Goal: Task Accomplishment & Management: Use online tool/utility

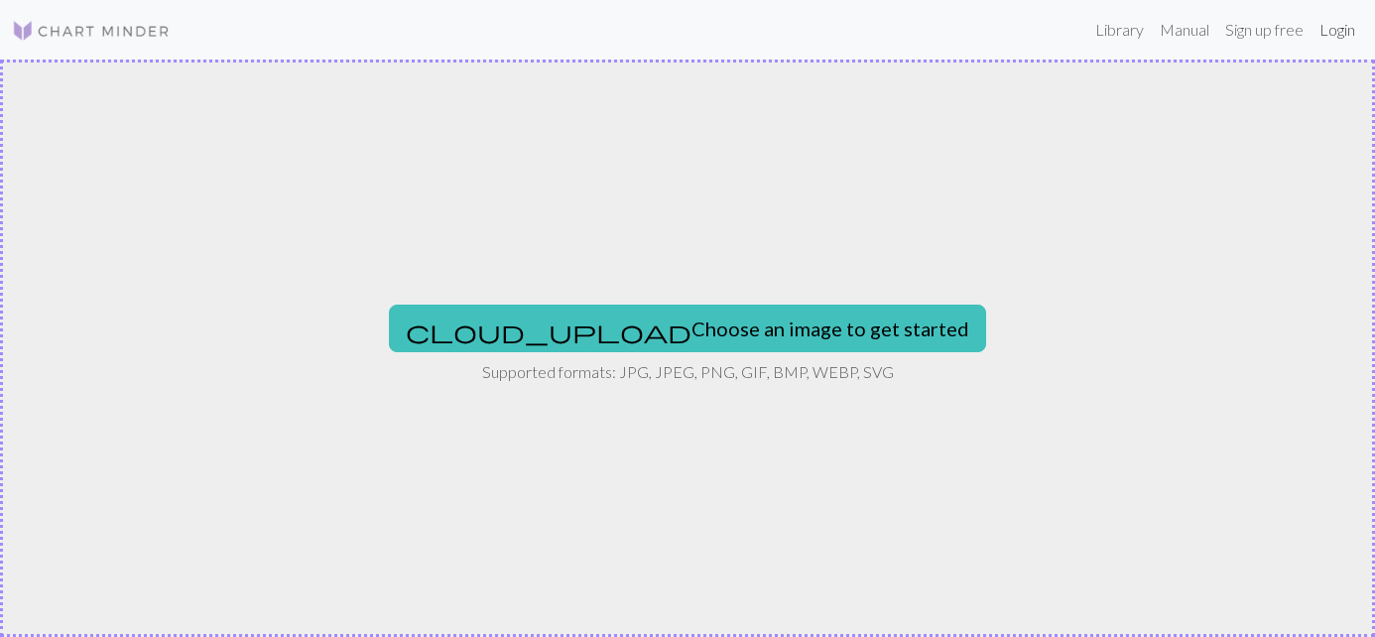
click at [1329, 35] on link "Login" at bounding box center [1338, 30] width 52 height 40
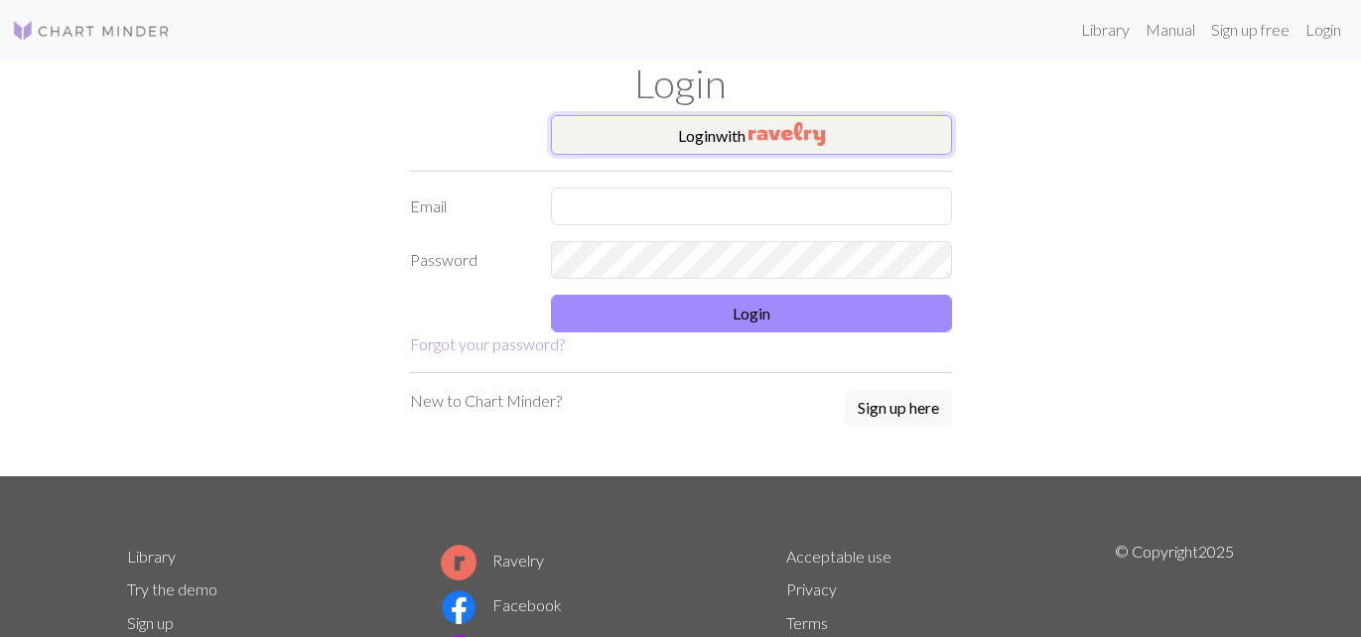
click at [689, 134] on button "Login with" at bounding box center [751, 135] width 401 height 40
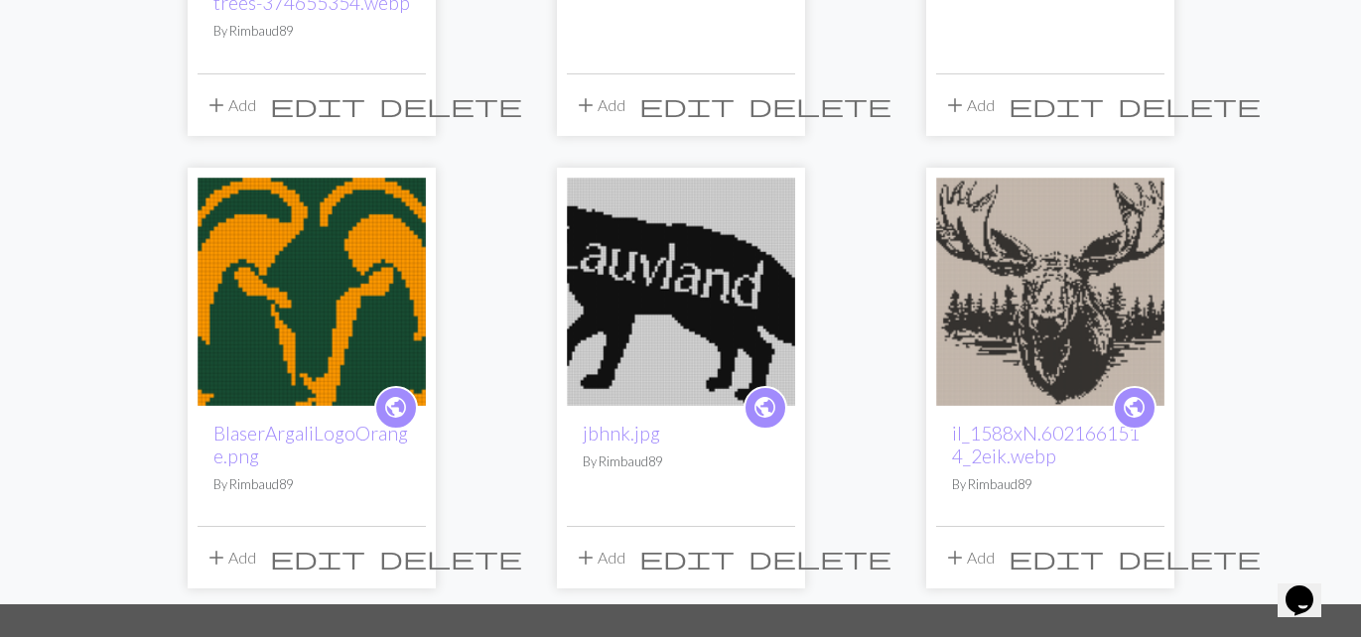
scroll to position [198, 0]
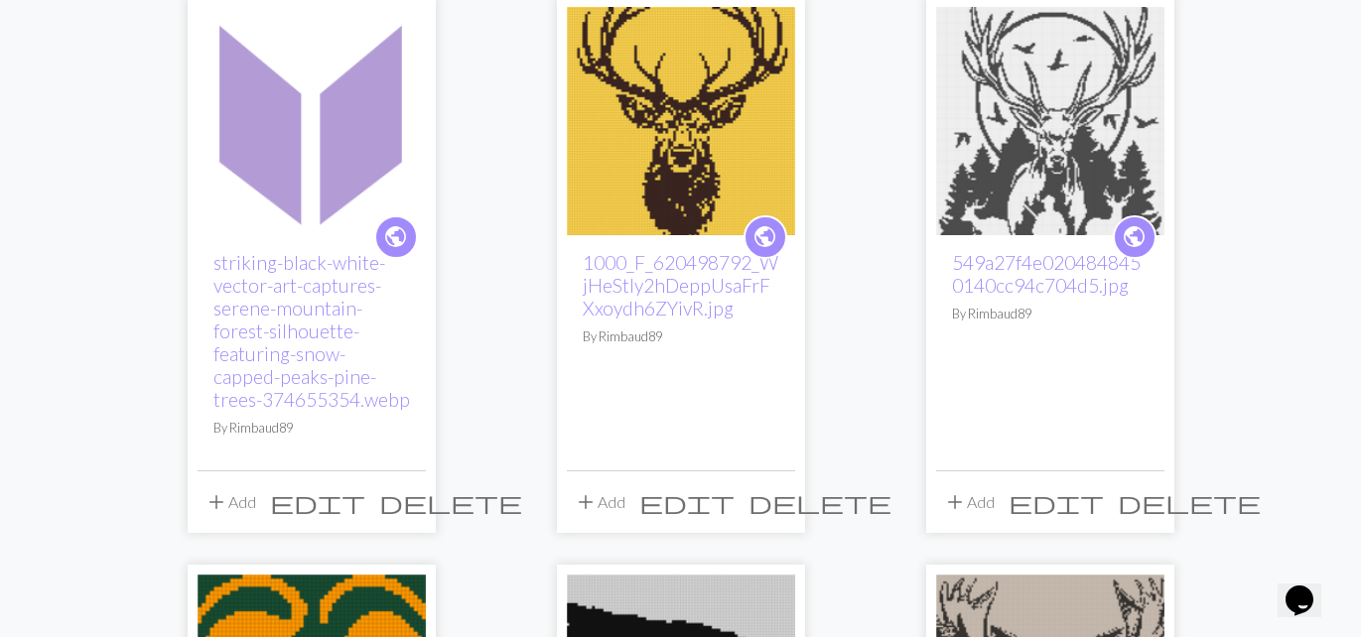
click at [311, 94] on img at bounding box center [311, 121] width 228 height 228
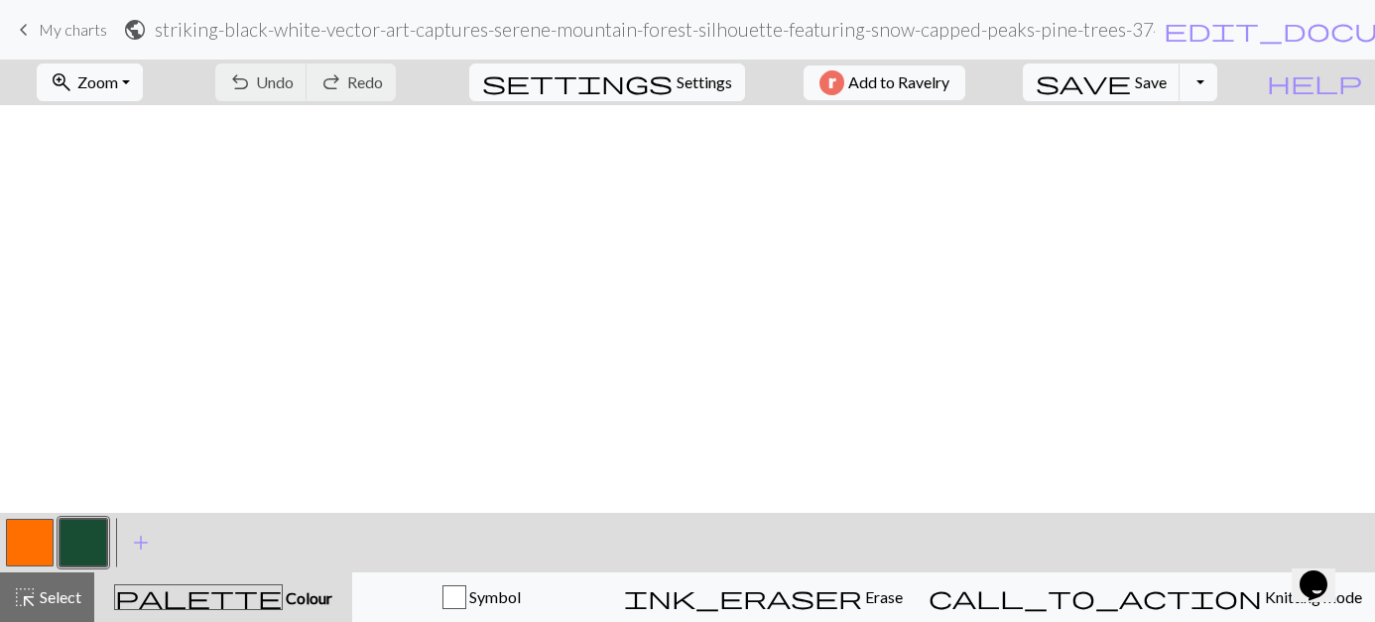
scroll to position [992, 0]
click at [1201, 83] on button "Toggle Dropdown" at bounding box center [1199, 83] width 38 height 38
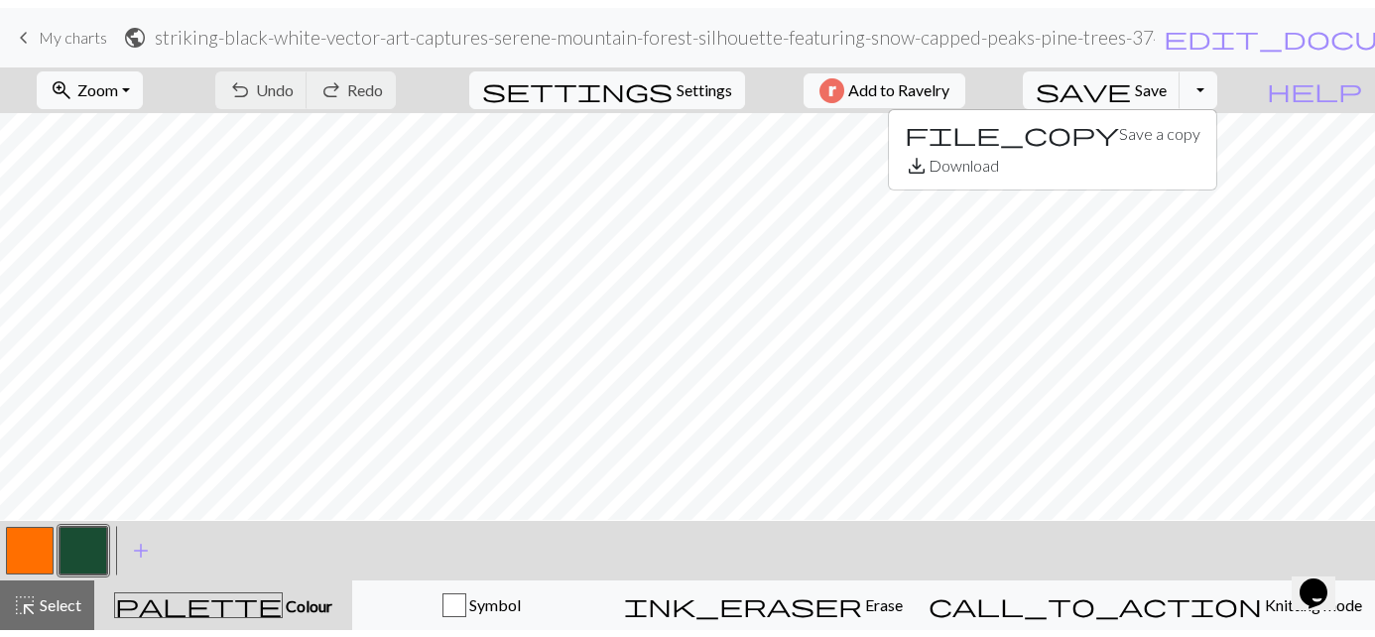
scroll to position [0, 0]
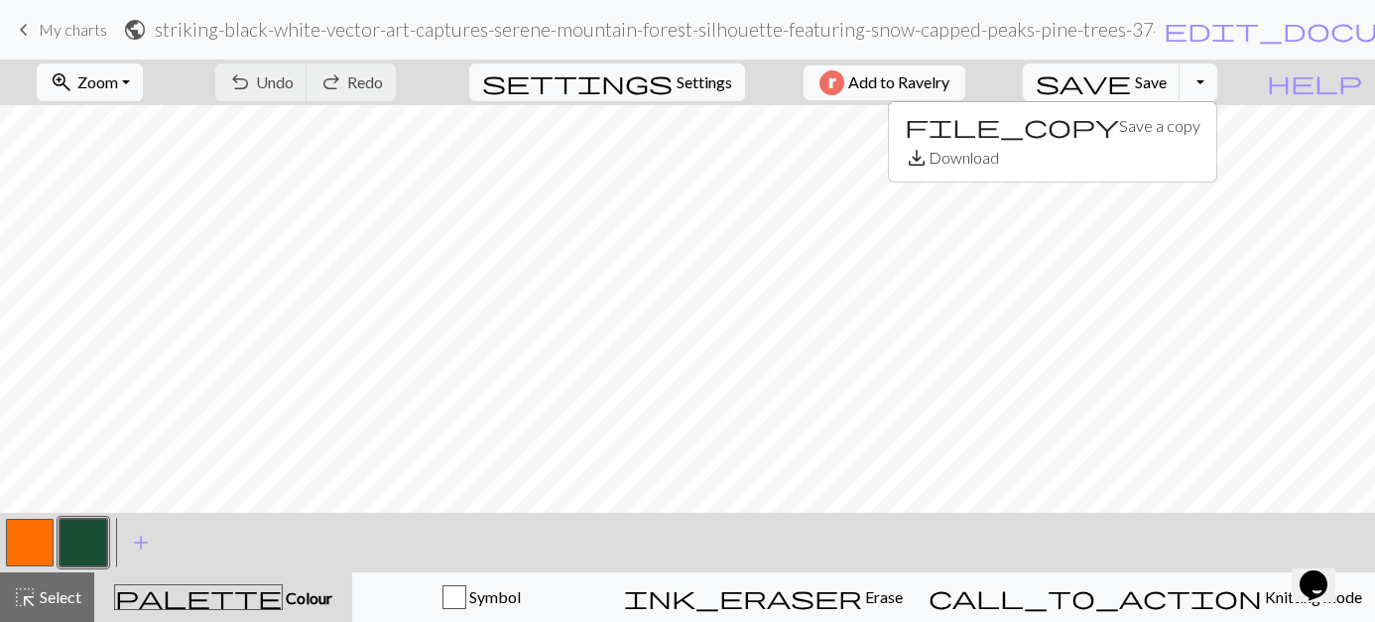
click at [81, 535] on button "button" at bounding box center [84, 543] width 48 height 48
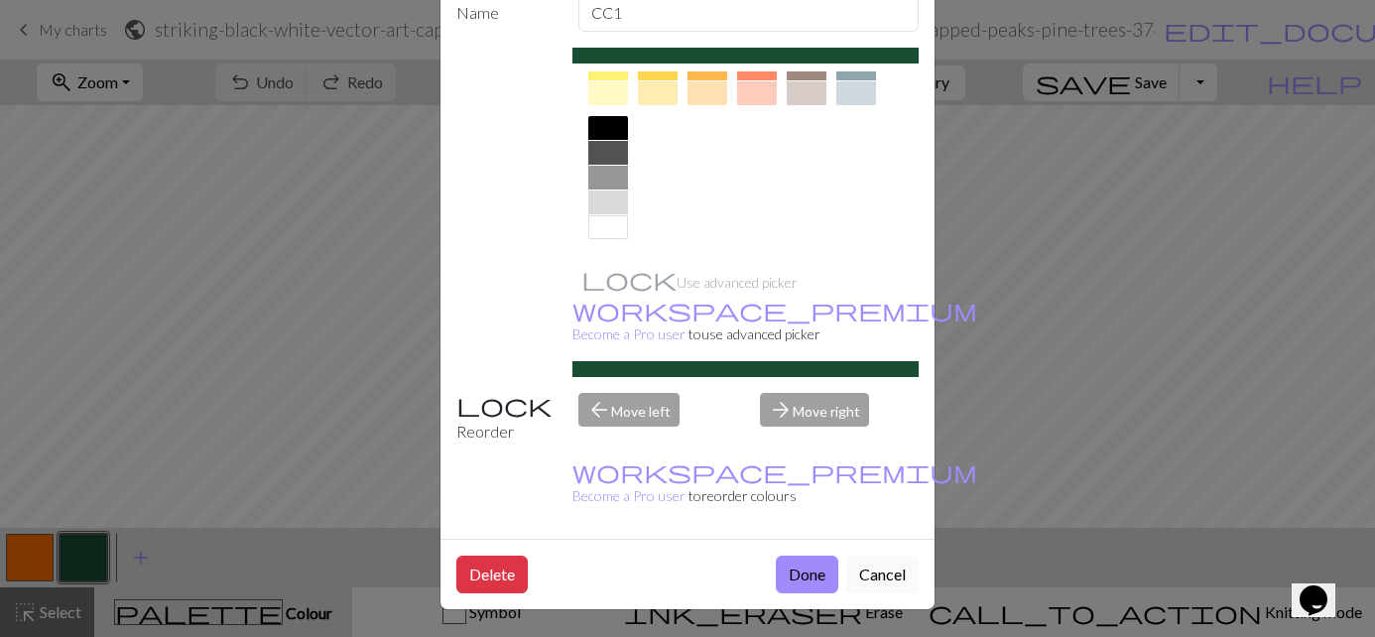
scroll to position [274, 0]
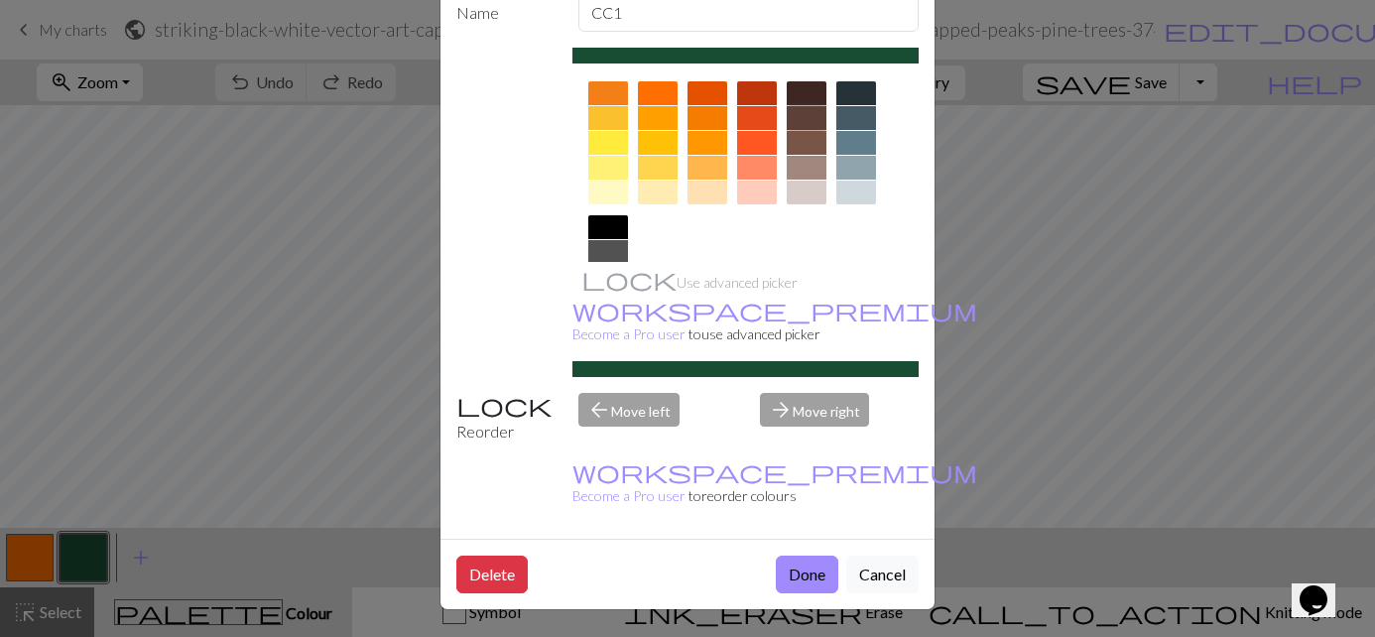
click at [795, 113] on div at bounding box center [807, 118] width 40 height 24
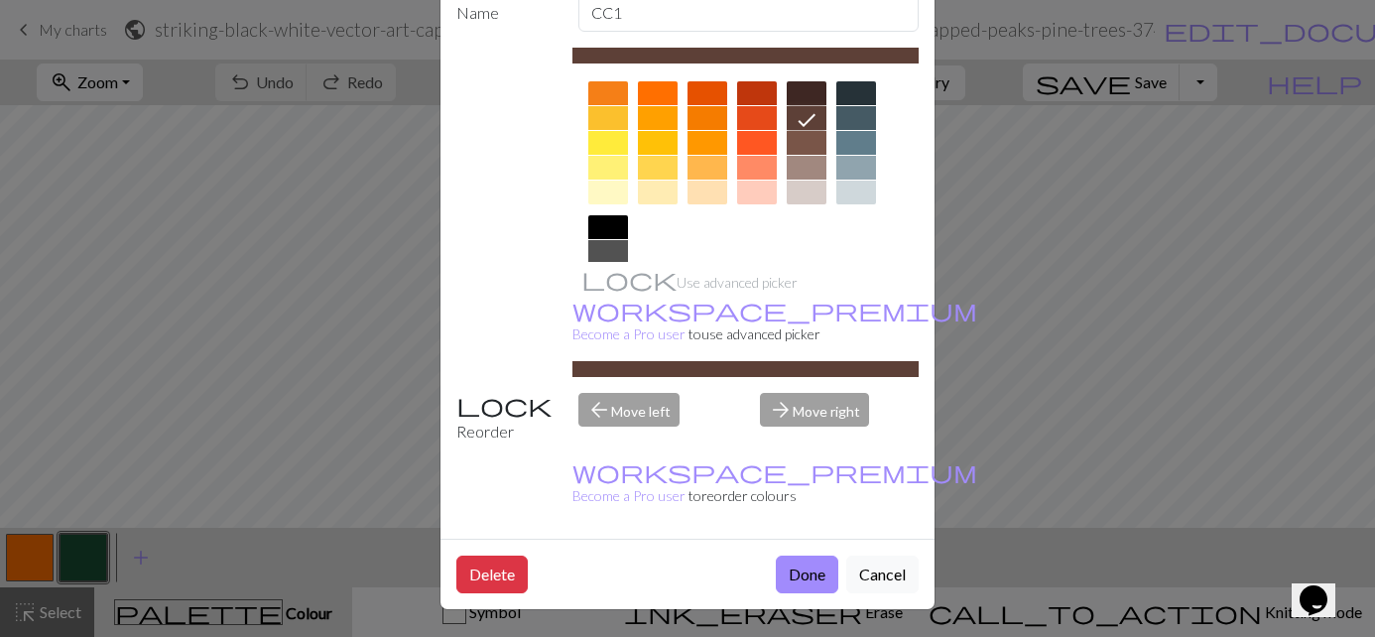
click at [791, 572] on button "Done" at bounding box center [807, 575] width 63 height 38
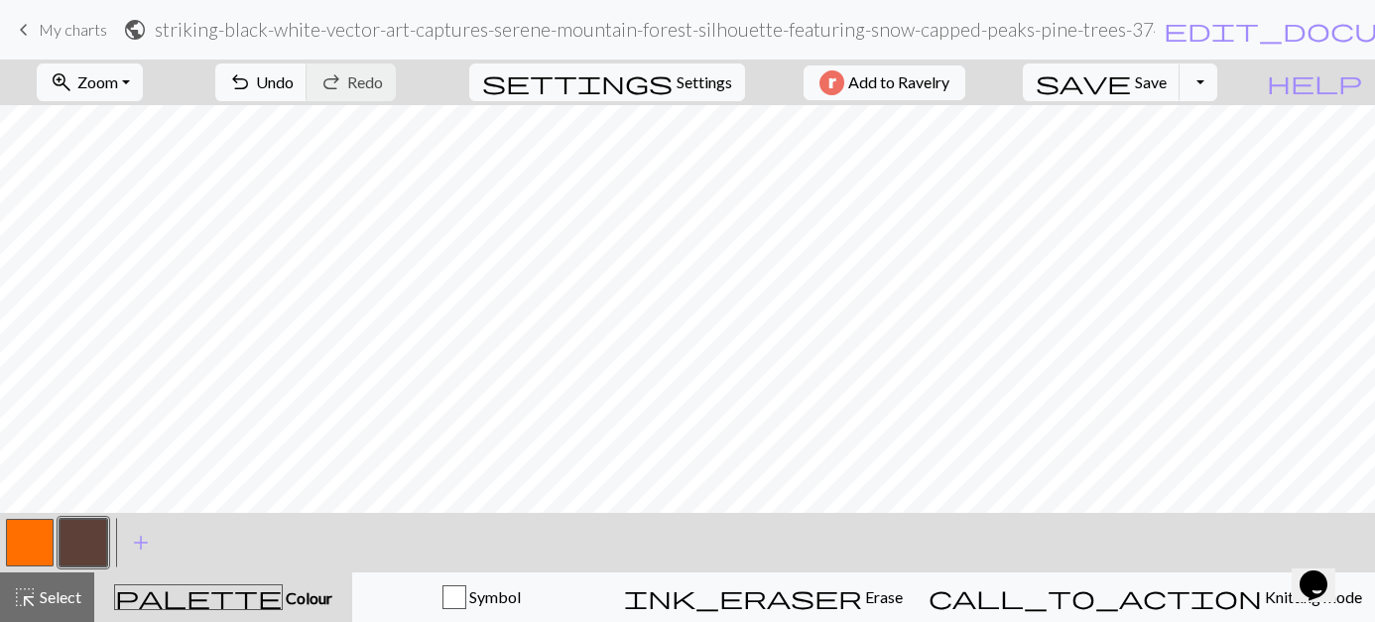
click at [41, 548] on button "button" at bounding box center [30, 543] width 48 height 48
click at [26, 539] on button "button" at bounding box center [30, 543] width 48 height 48
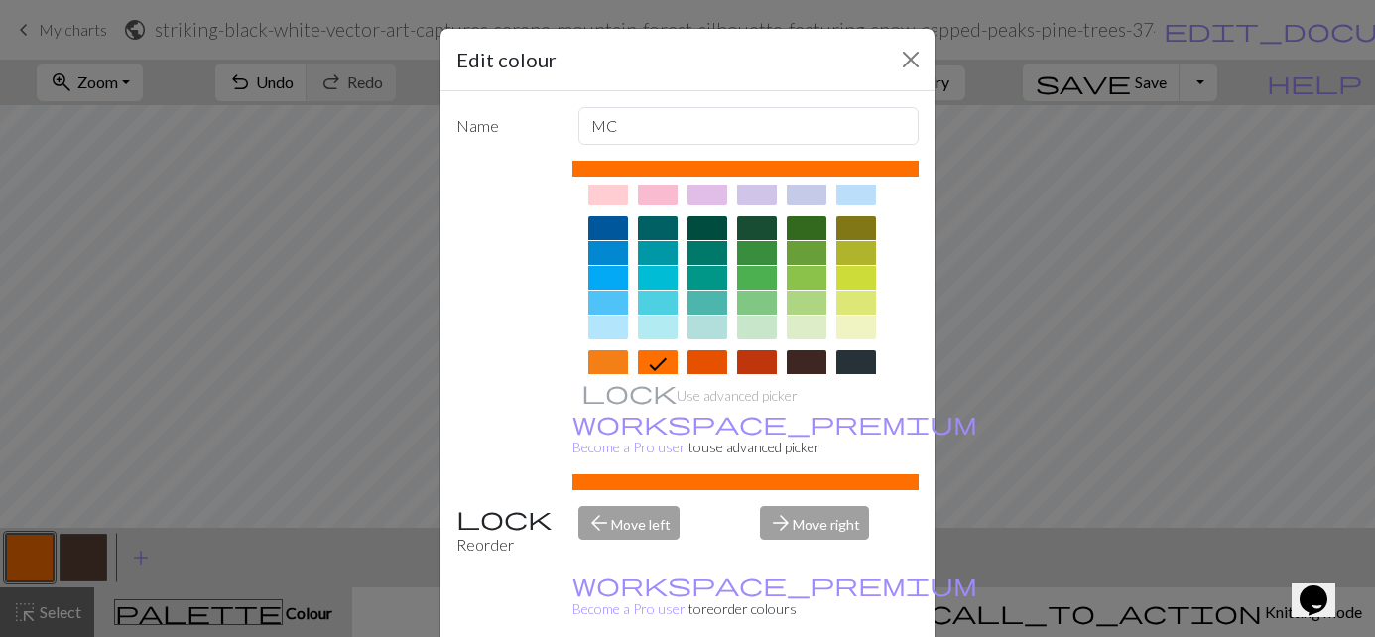
scroll to position [298, 0]
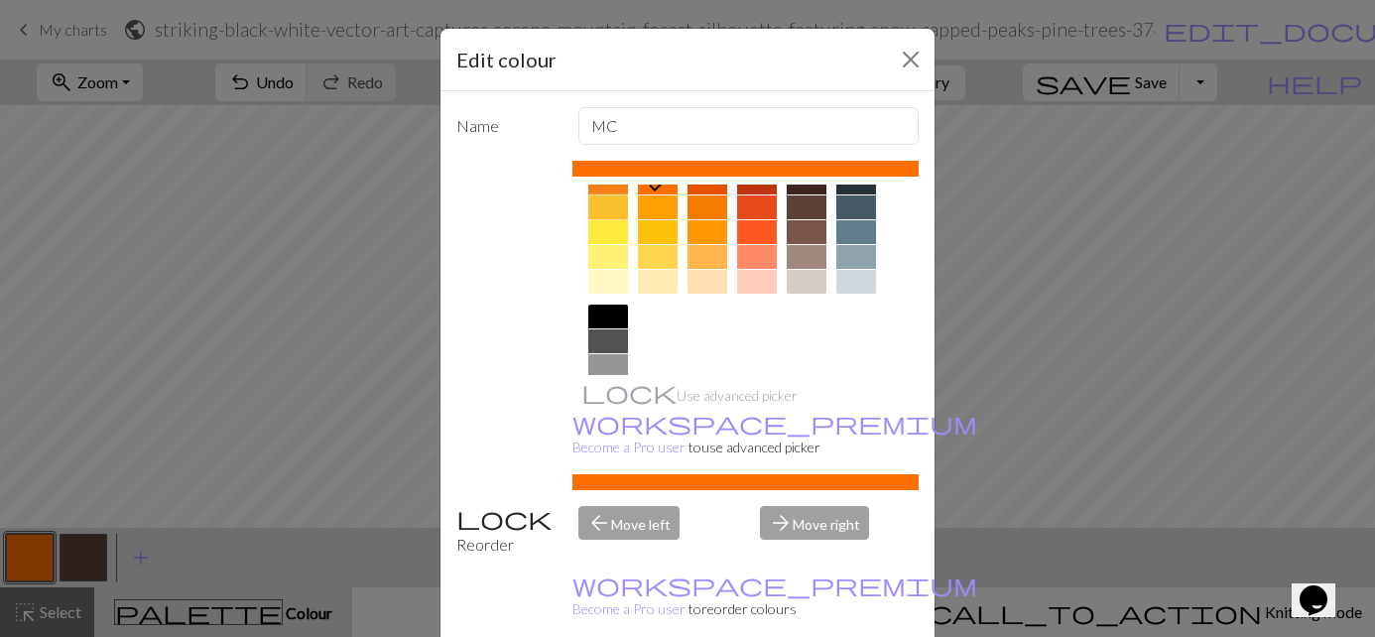
click at [616, 201] on div at bounding box center [608, 208] width 40 height 24
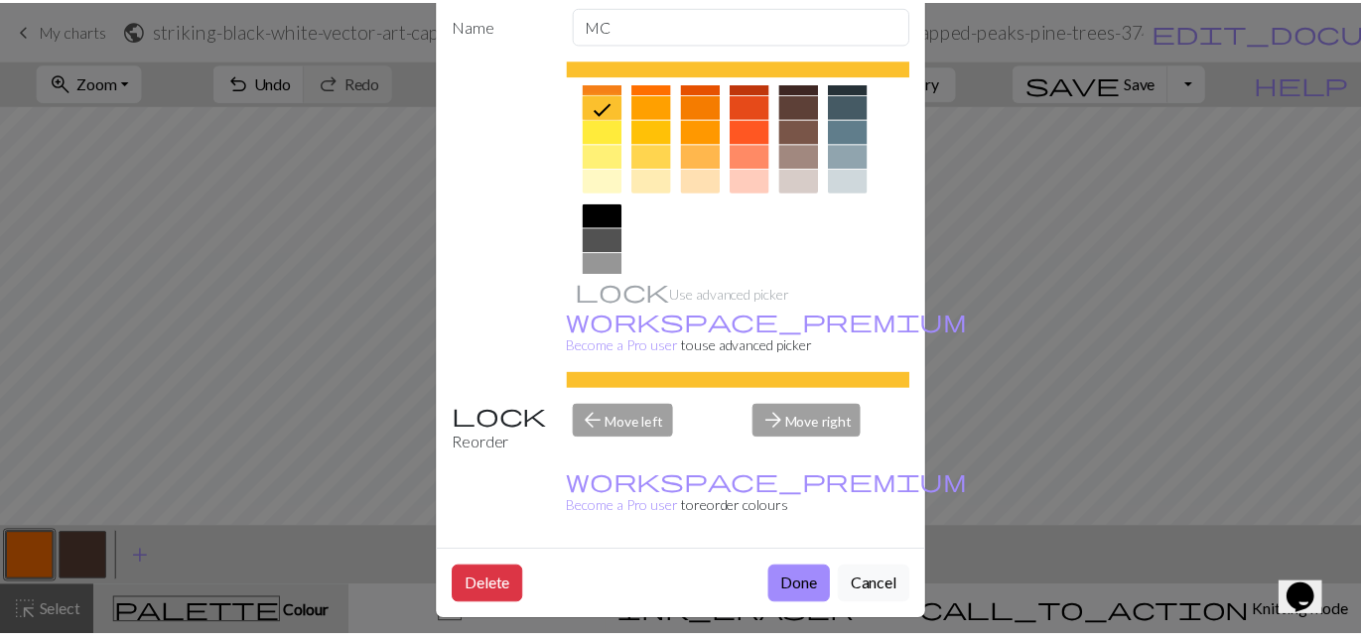
scroll to position [113, 0]
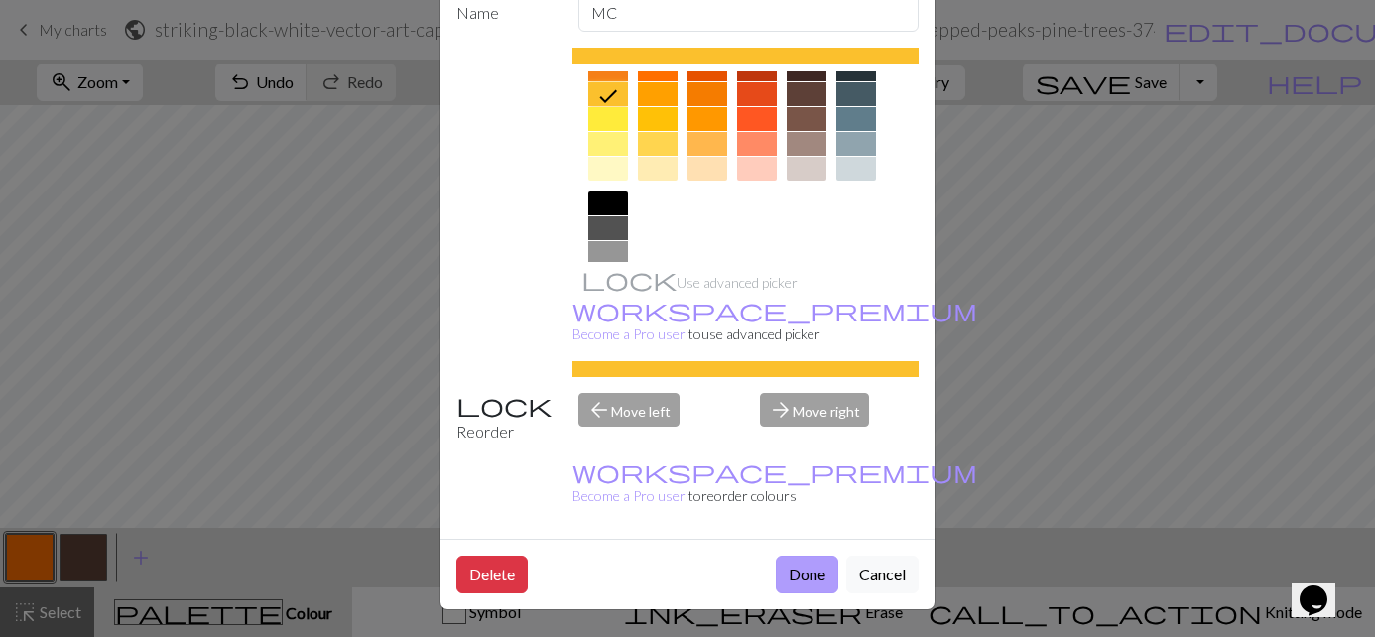
click at [787, 575] on button "Done" at bounding box center [807, 575] width 63 height 38
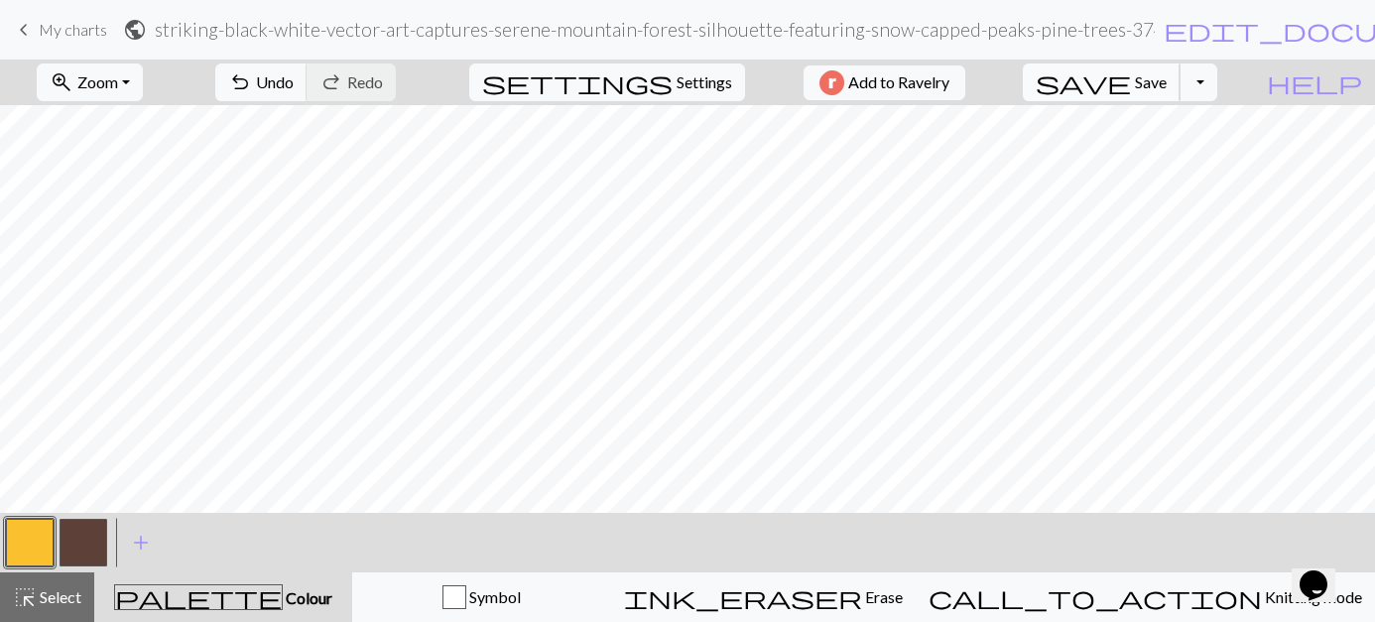
click at [1082, 84] on span "save" at bounding box center [1083, 82] width 95 height 28
click at [1198, 70] on div "Chart saved" at bounding box center [687, 39] width 1375 height 78
click at [1206, 78] on button "Toggle Dropdown" at bounding box center [1199, 83] width 38 height 38
click at [971, 158] on button "save_alt Download" at bounding box center [1052, 158] width 327 height 32
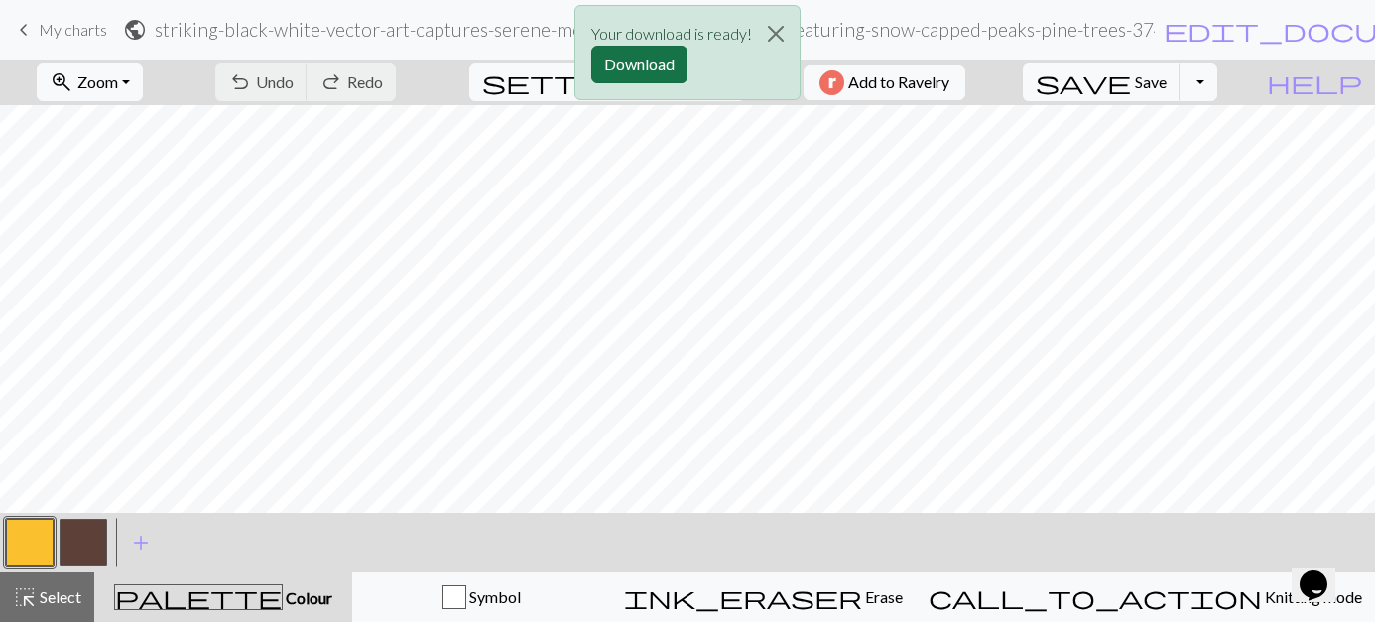
click at [621, 56] on button "Download" at bounding box center [639, 65] width 96 height 38
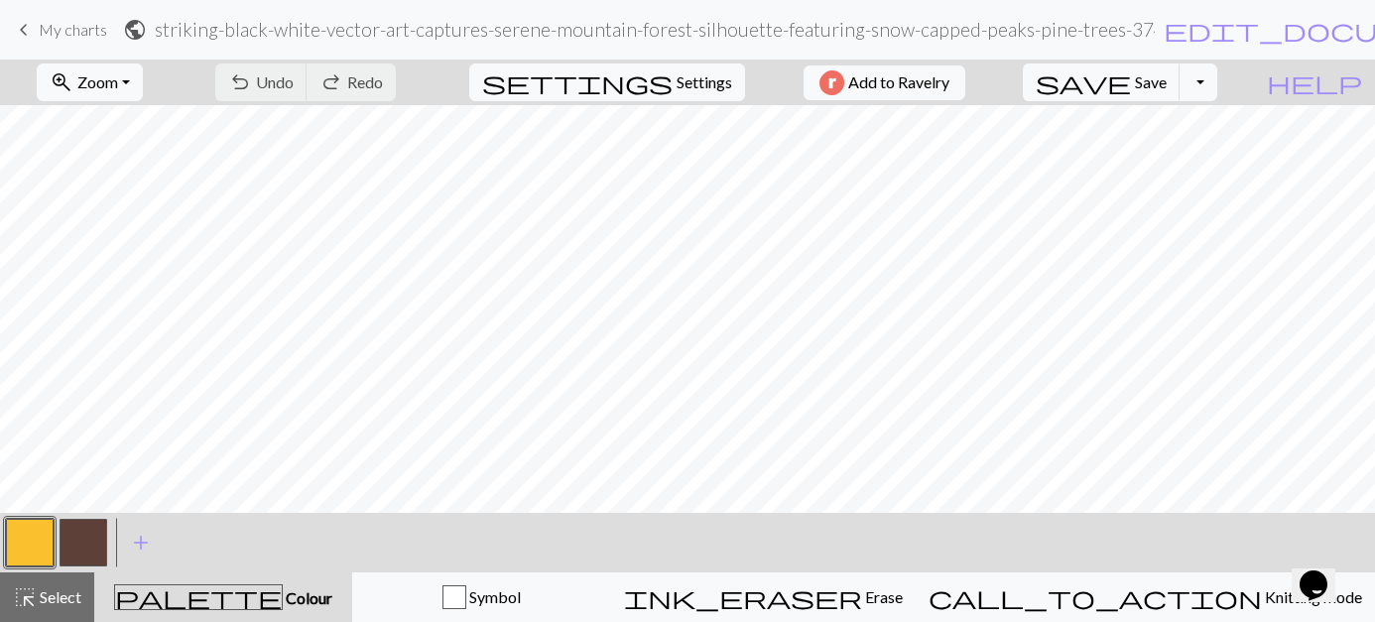
click at [38, 27] on link "keyboard_arrow_left My charts" at bounding box center [59, 30] width 95 height 34
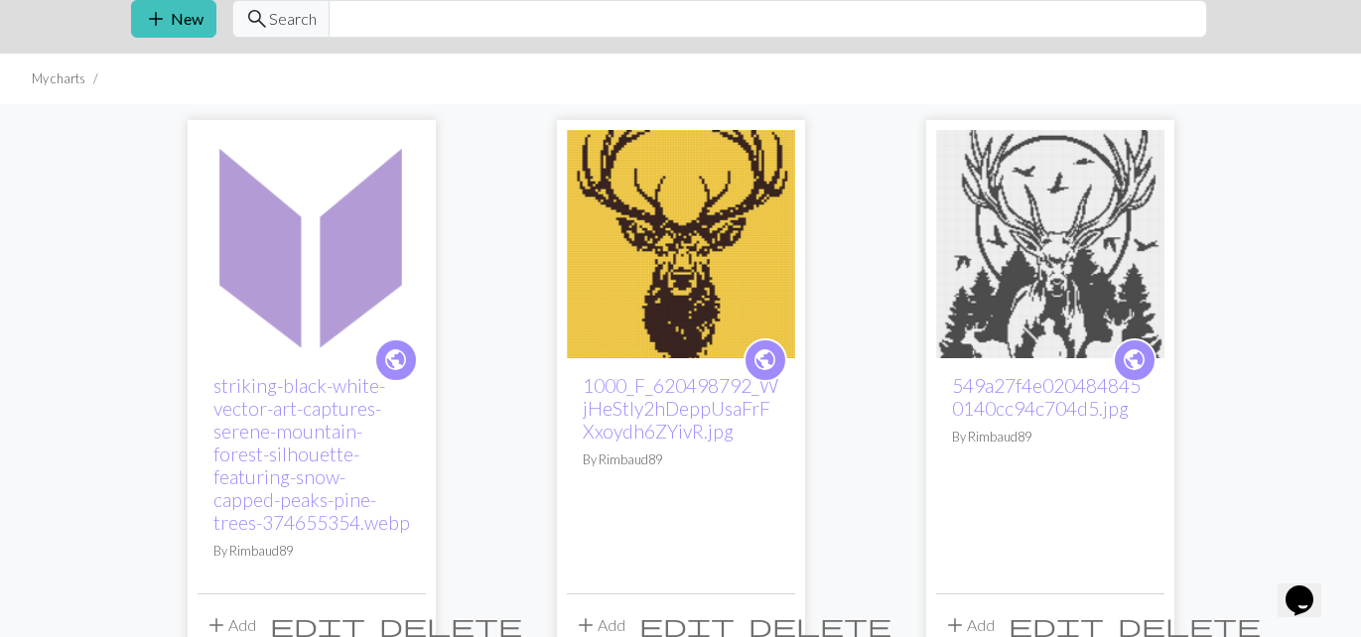
scroll to position [298, 0]
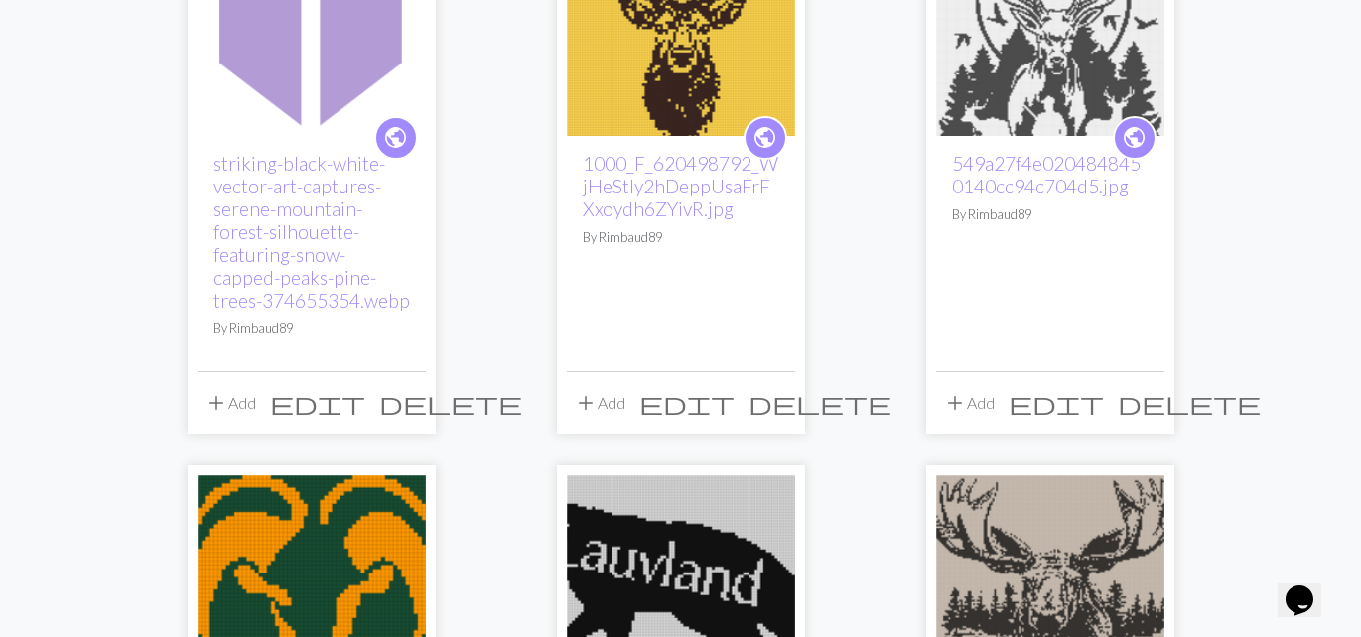
click at [444, 389] on span "delete" at bounding box center [450, 403] width 143 height 28
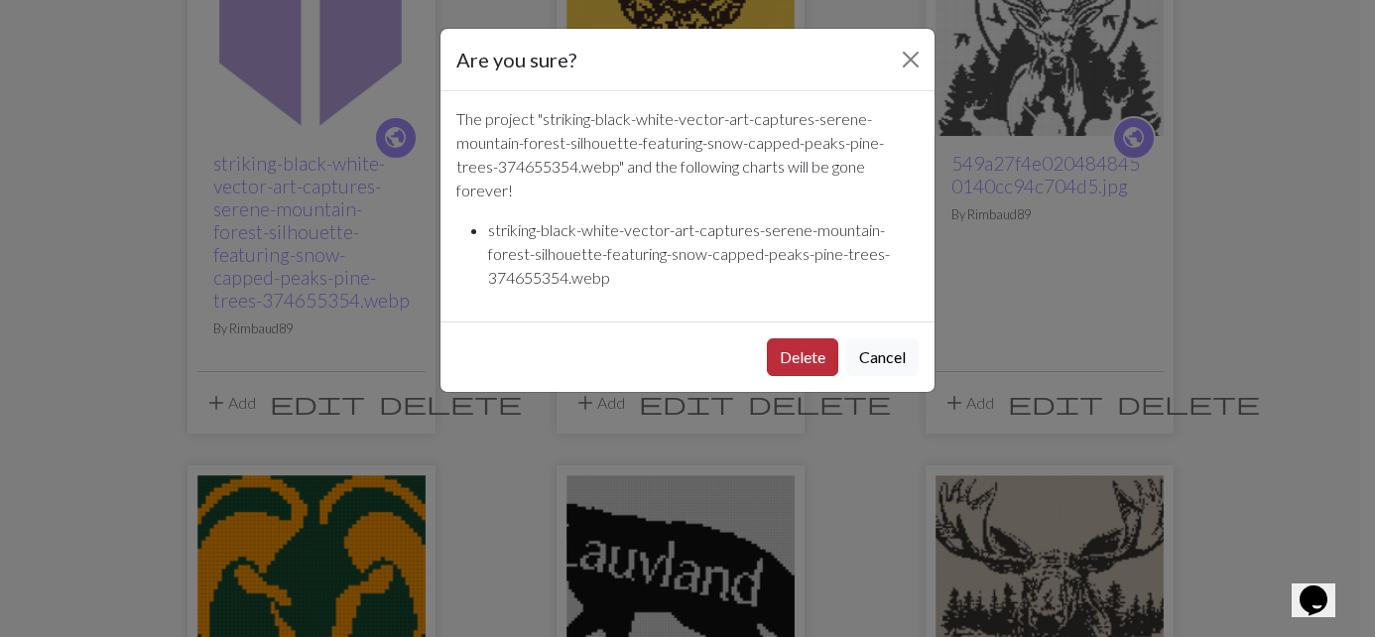
click at [798, 351] on button "Delete" at bounding box center [802, 357] width 71 height 38
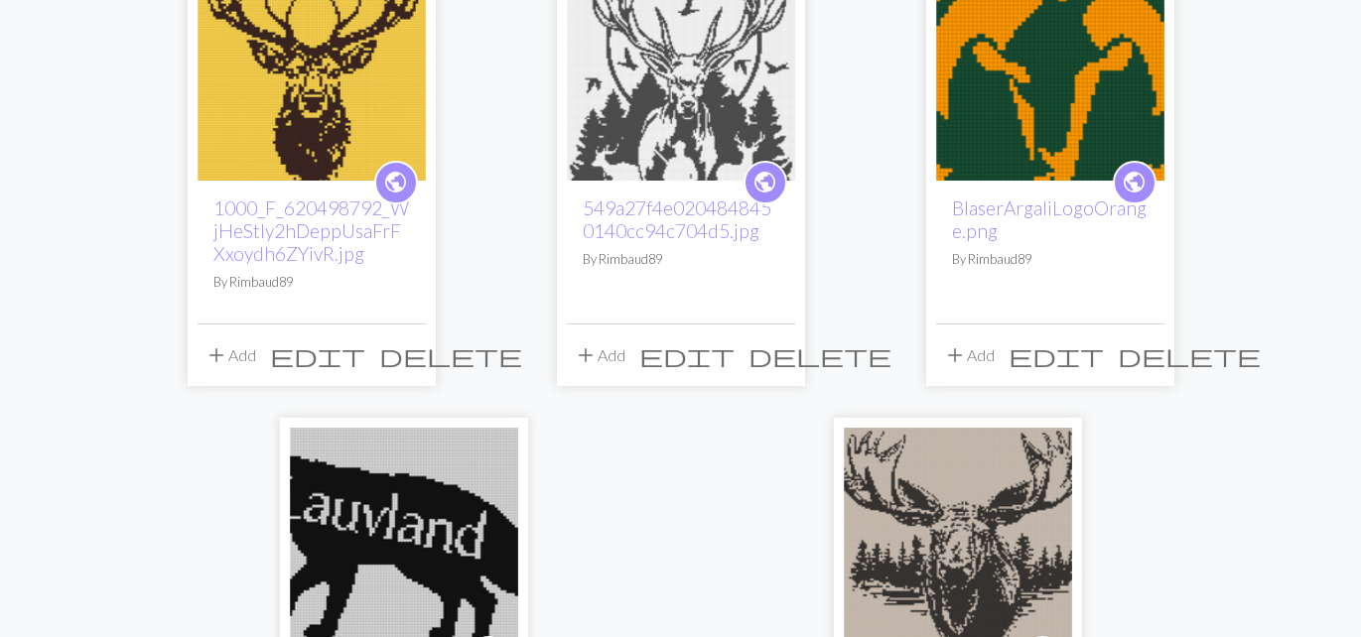
scroll to position [198, 0]
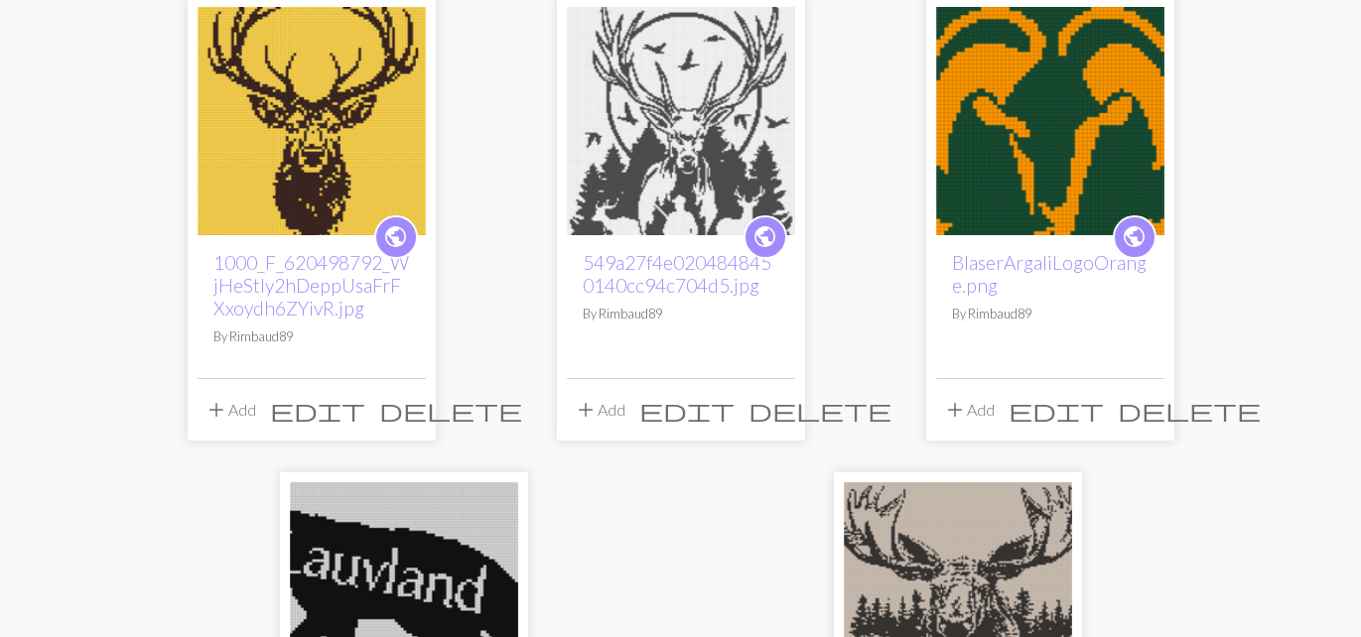
click at [827, 405] on span "delete" at bounding box center [819, 410] width 143 height 28
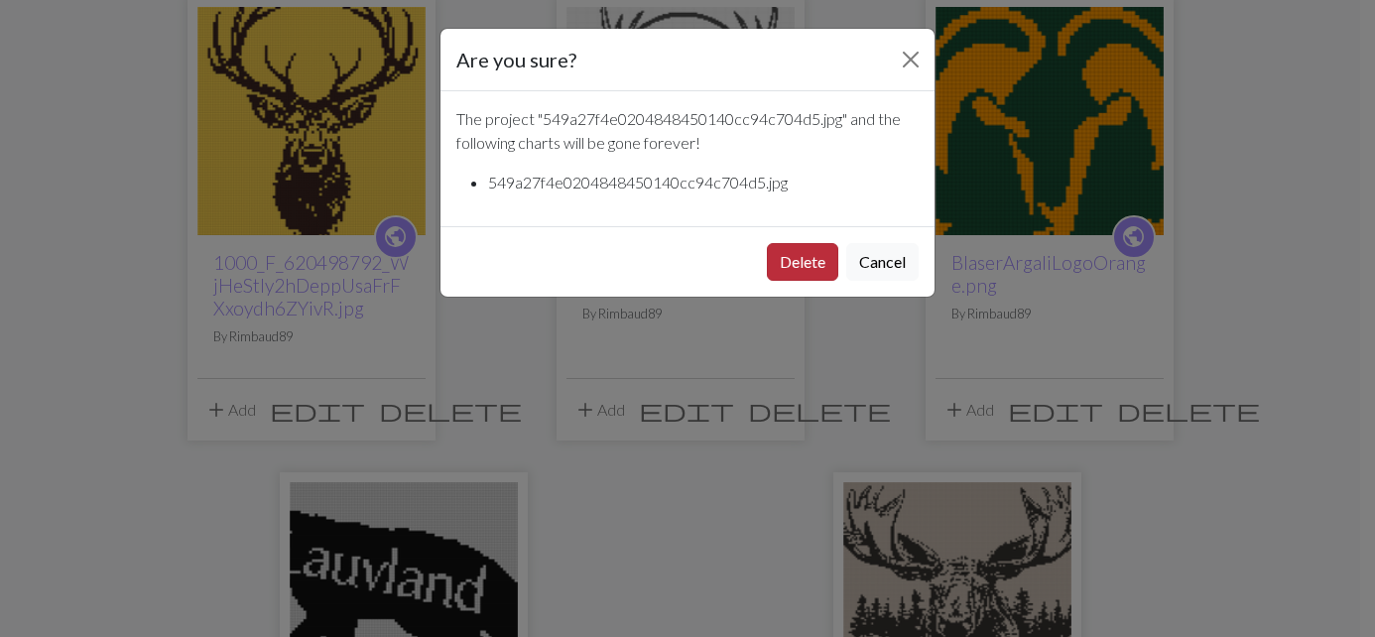
click at [801, 269] on button "Delete" at bounding box center [802, 262] width 71 height 38
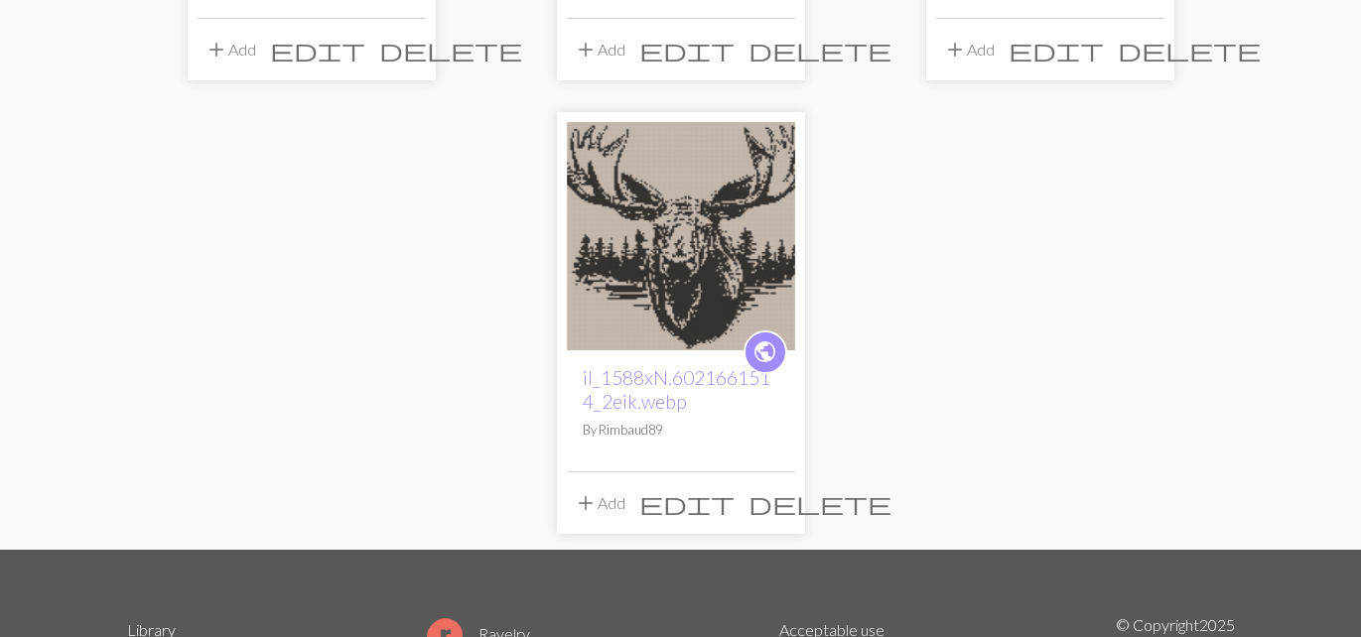
scroll to position [595, 0]
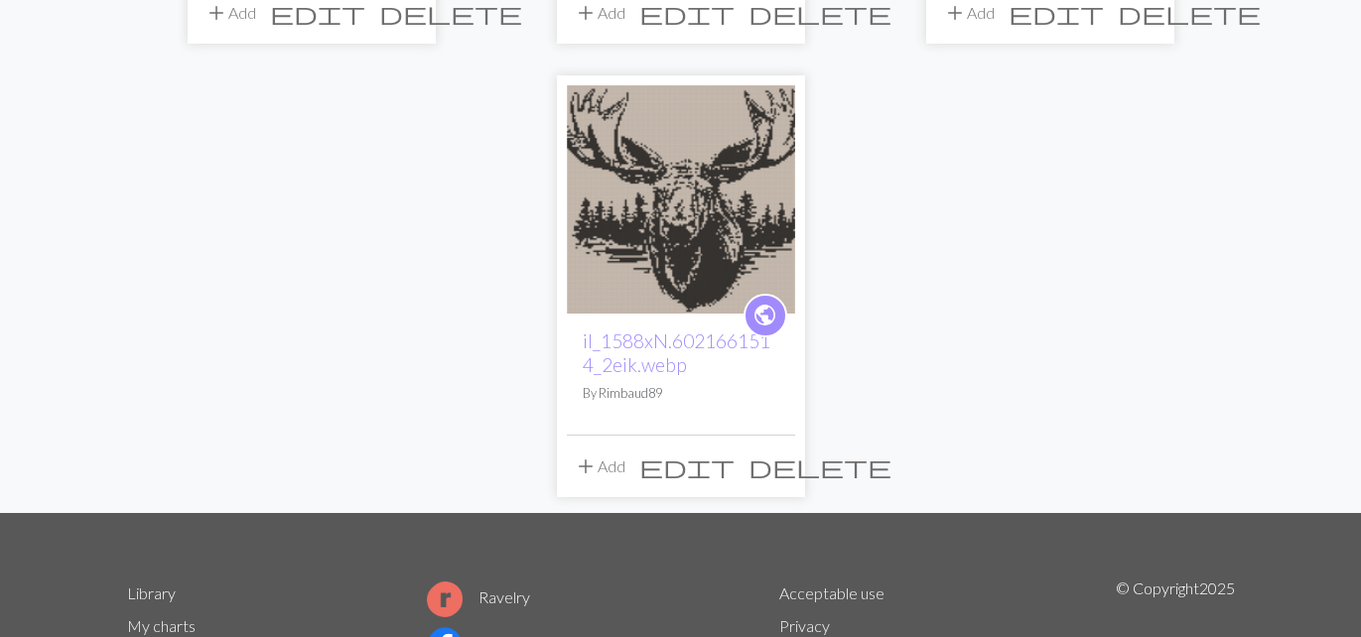
click at [794, 465] on span "delete" at bounding box center [819, 467] width 143 height 28
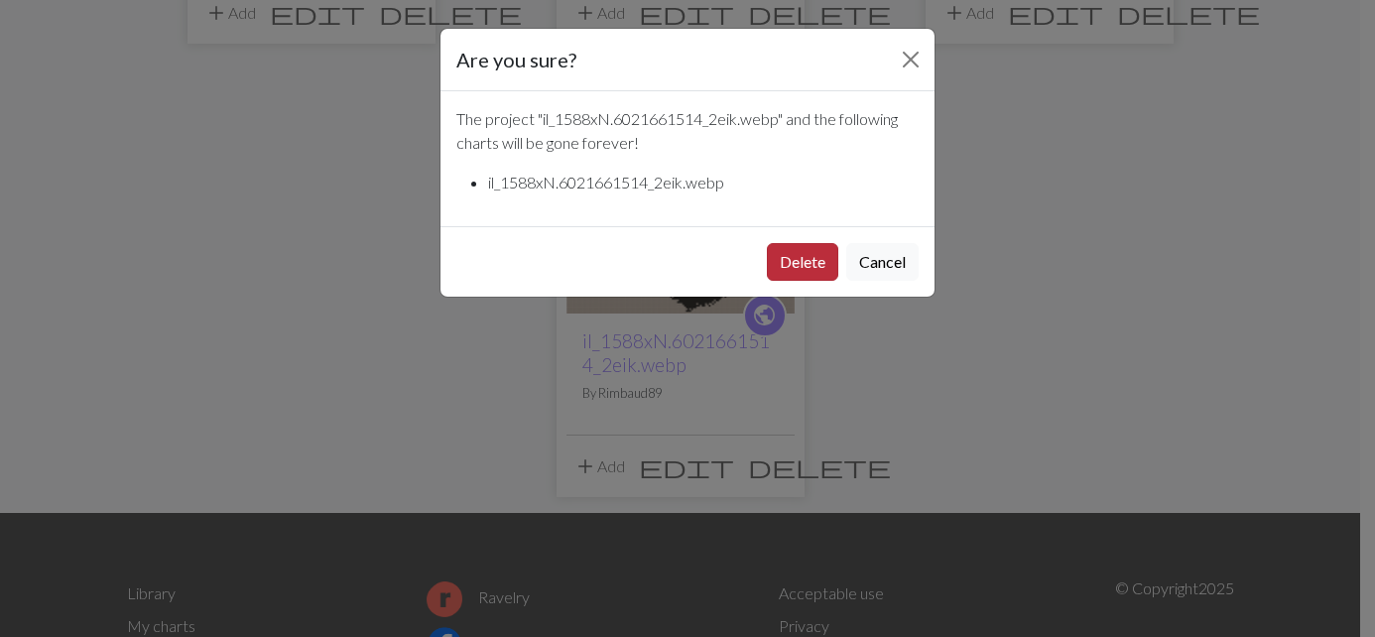
click at [799, 264] on button "Delete" at bounding box center [802, 262] width 71 height 38
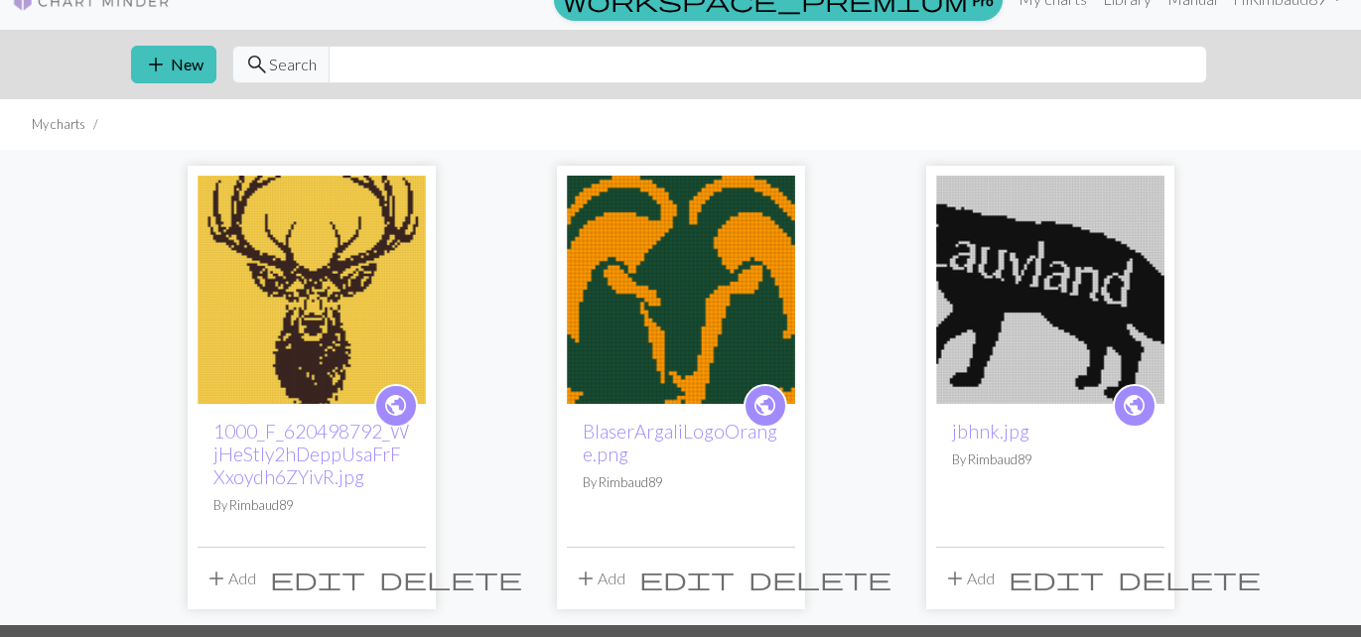
scroll to position [29, 0]
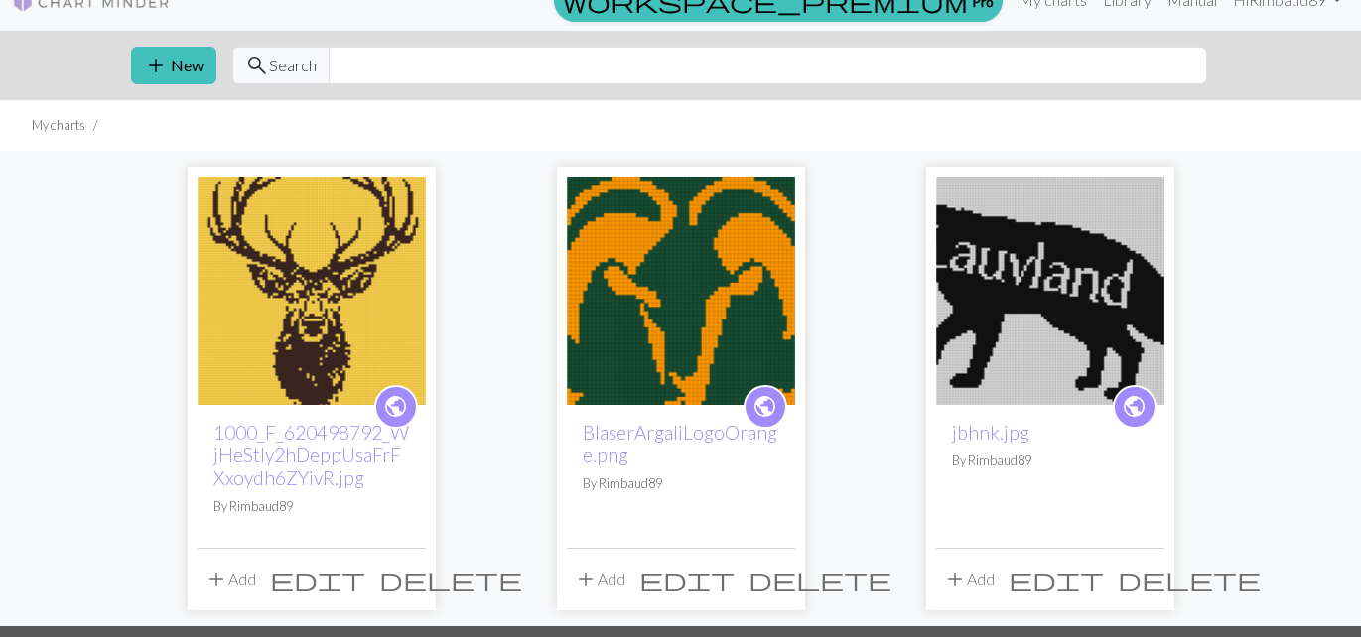
click at [1172, 578] on span "delete" at bounding box center [1188, 580] width 143 height 28
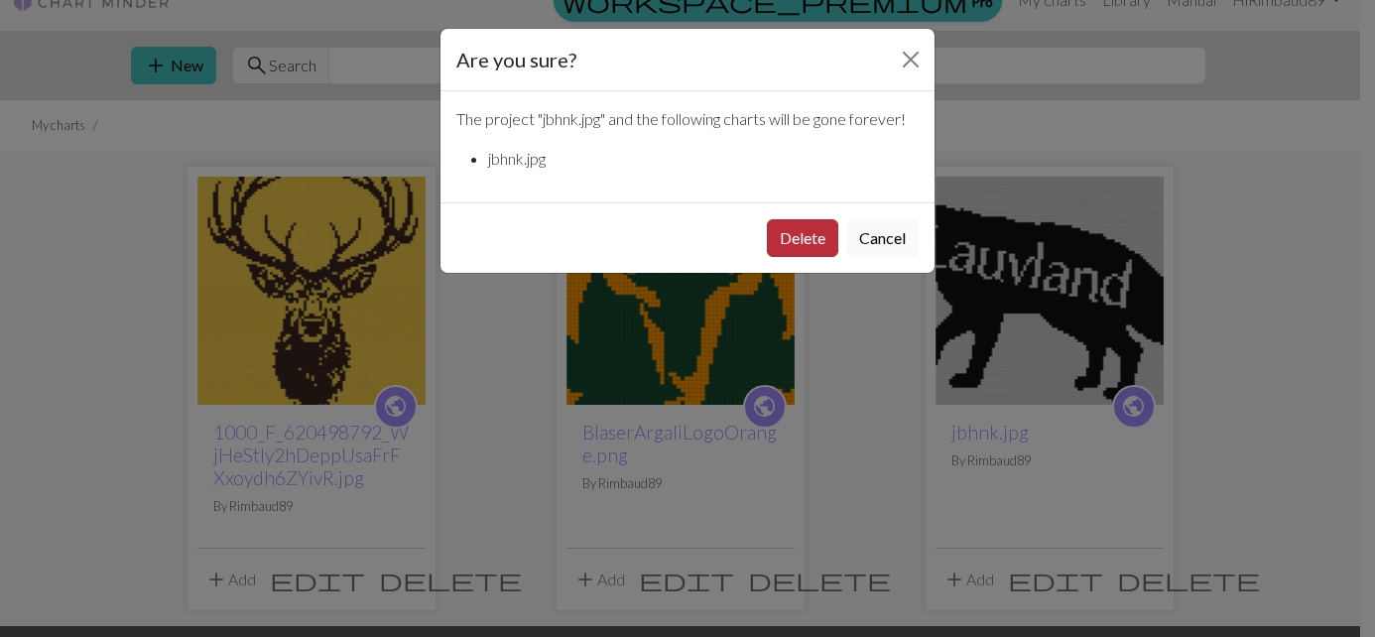
click at [802, 236] on button "Delete" at bounding box center [802, 238] width 71 height 38
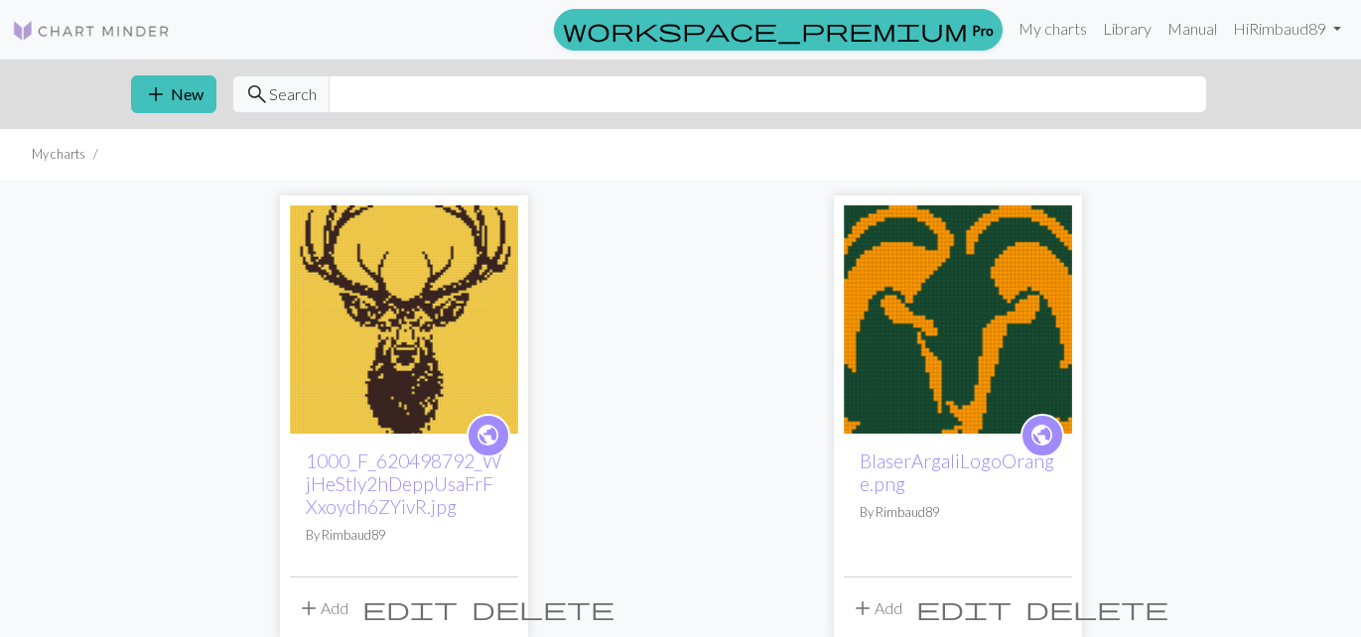
scroll to position [29, 0]
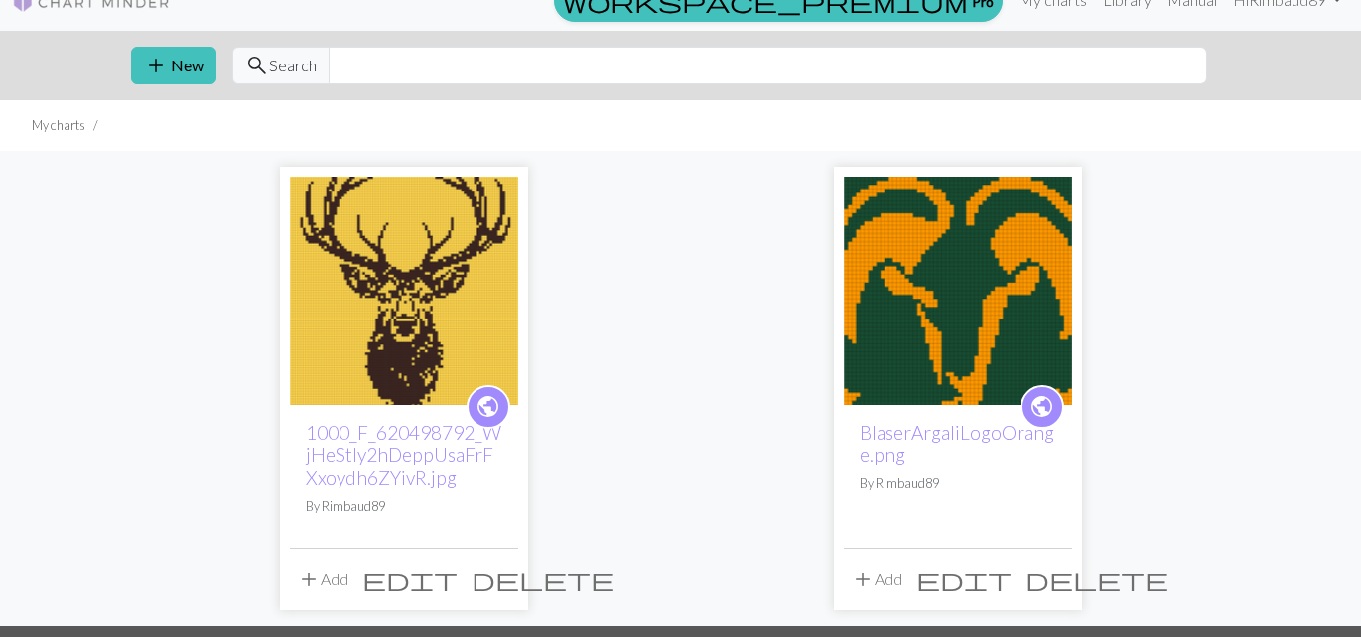
click at [1004, 205] on img at bounding box center [958, 291] width 228 height 228
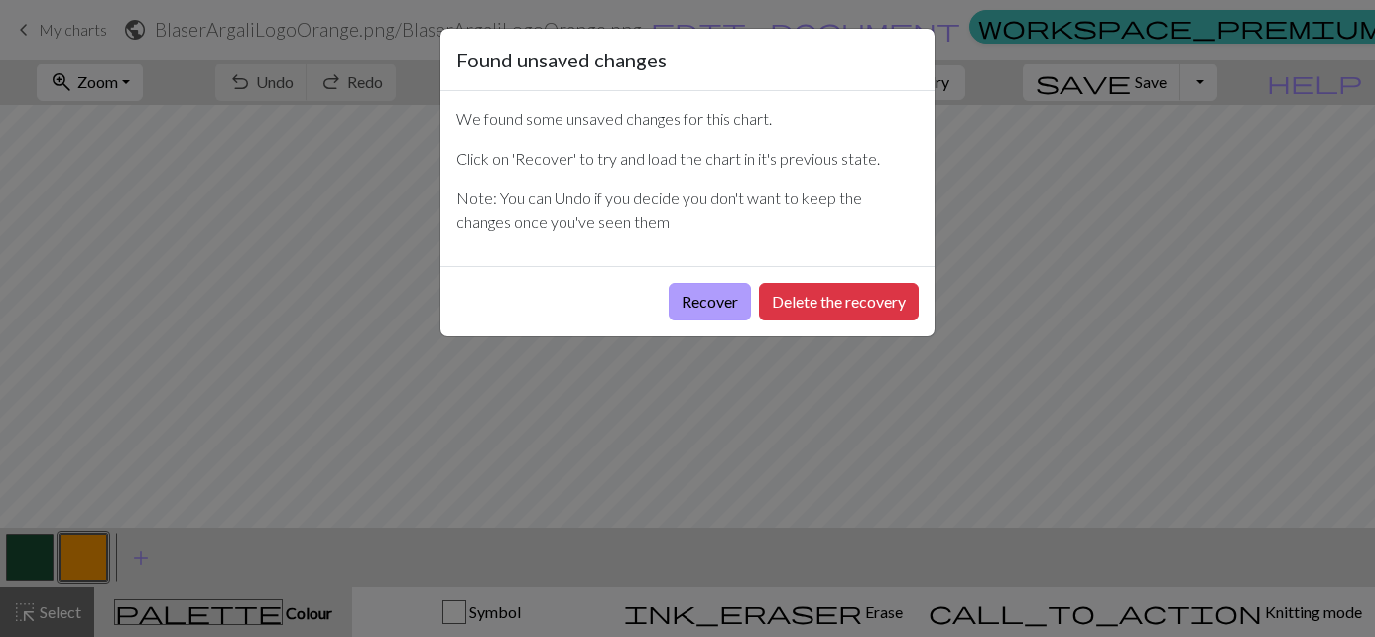
click at [698, 305] on button "Recover" at bounding box center [710, 302] width 82 height 38
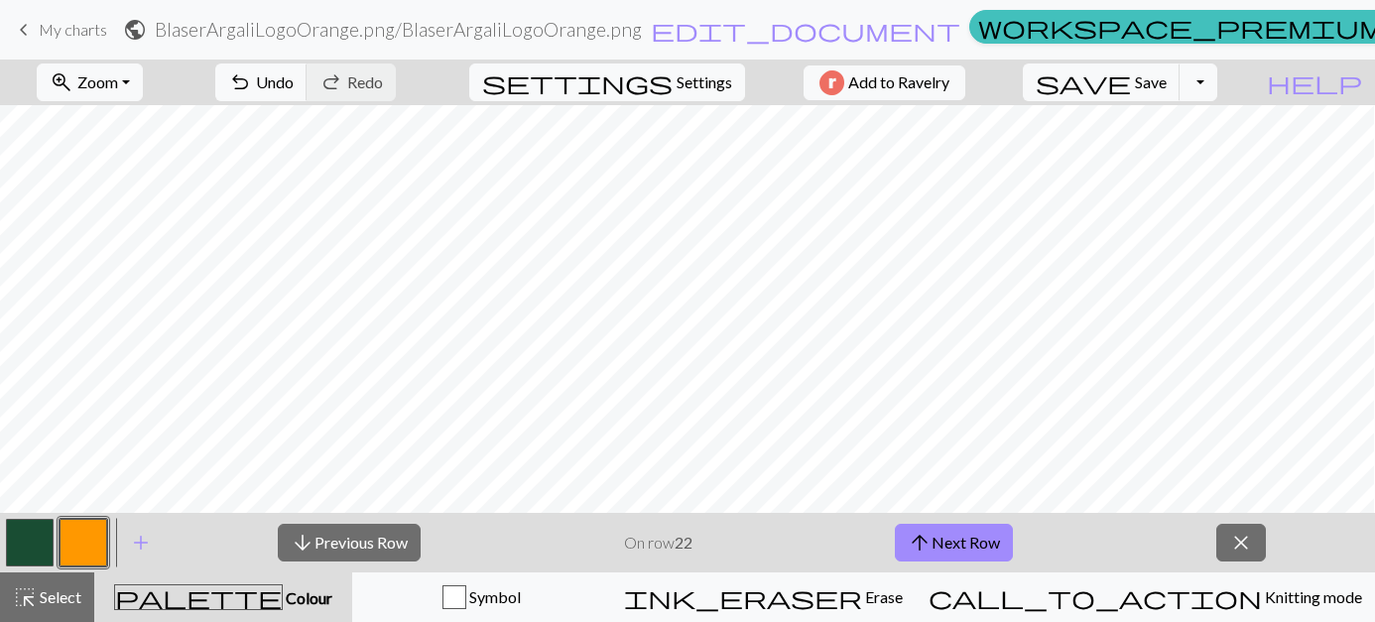
scroll to position [411, 2071]
click at [972, 540] on button "arrow_upward Next Row" at bounding box center [954, 543] width 118 height 38
click at [1084, 76] on span "save" at bounding box center [1083, 82] width 95 height 28
click at [941, 536] on button "arrow_upward Next Row" at bounding box center [954, 543] width 118 height 38
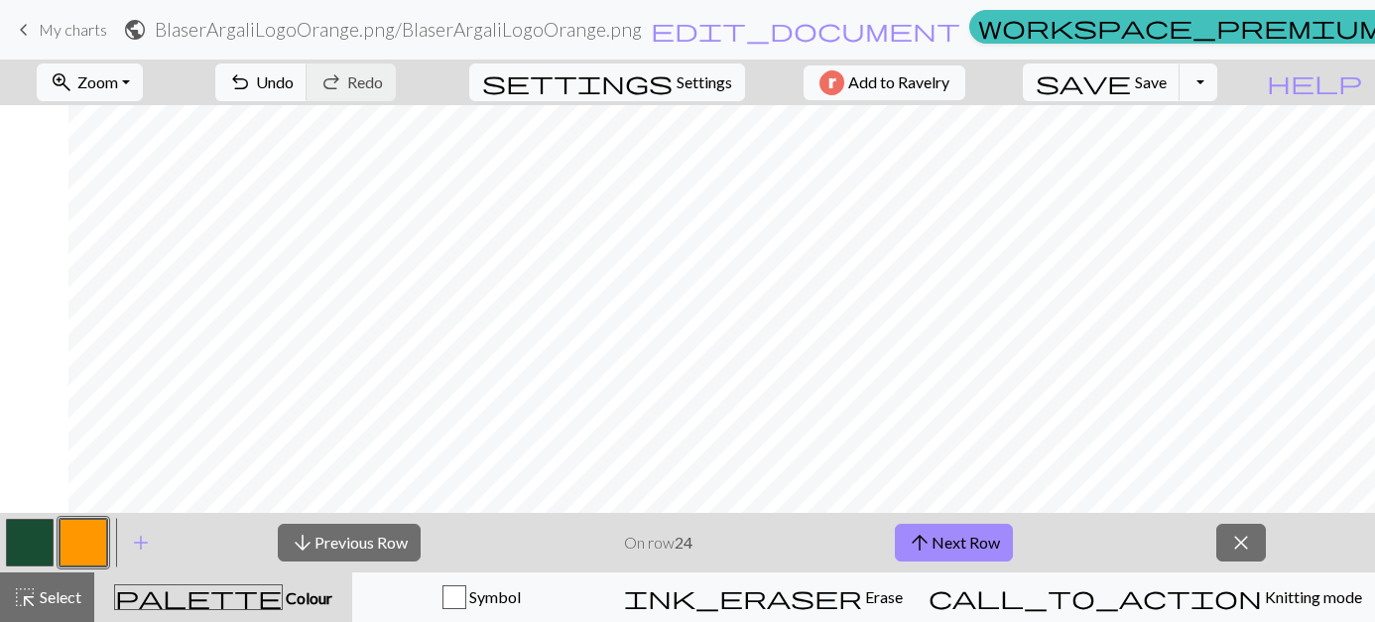
scroll to position [411, 2071]
click at [955, 548] on button "arrow_upward Next Row" at bounding box center [954, 543] width 118 height 38
click at [374, 537] on button "arrow_downward Previous Row" at bounding box center [349, 543] width 143 height 38
